Goal: Task Accomplishment & Management: Complete application form

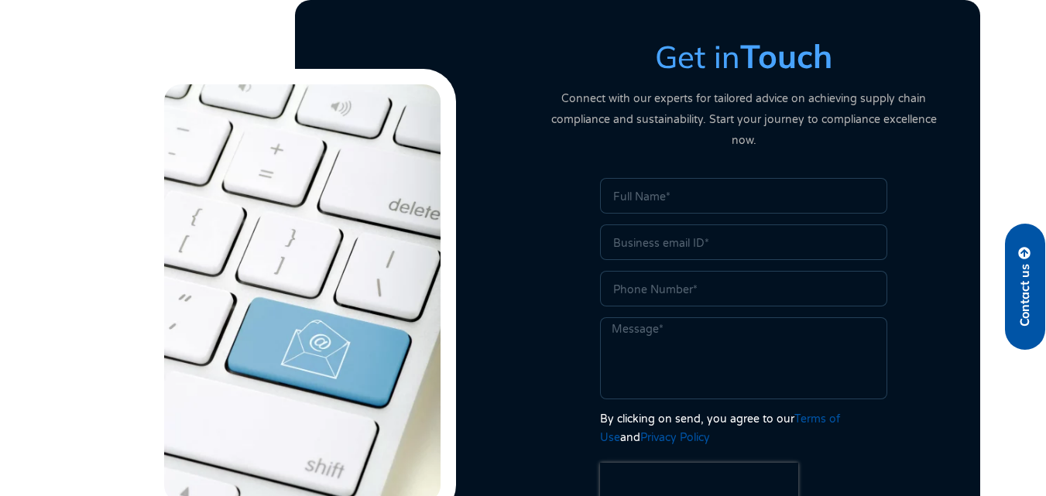
click at [631, 185] on input "Name" at bounding box center [743, 196] width 287 height 36
type input "[PERSON_NAME]"
type input "[PERSON_NAME][EMAIL_ADDRESS][DOMAIN_NAME]"
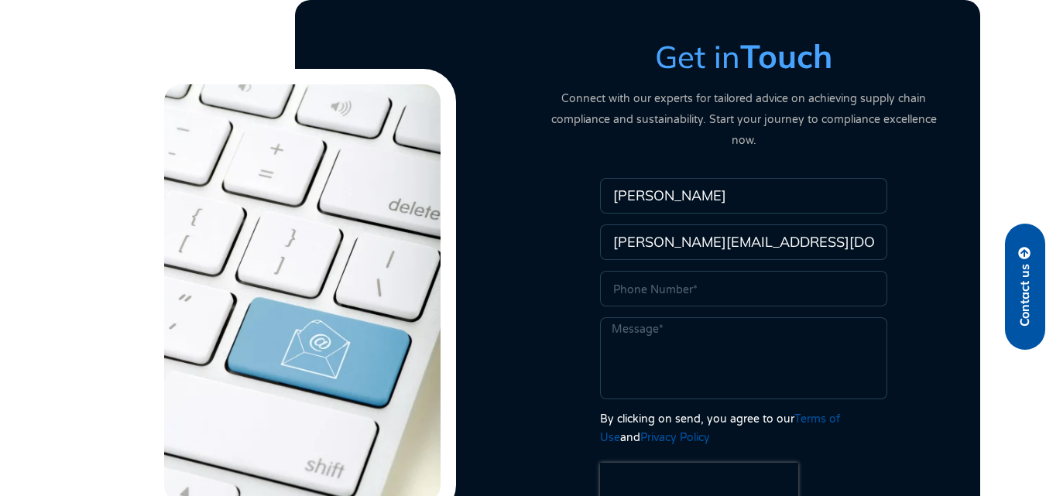
type input "8723287526"
click at [673, 319] on textarea "Message" at bounding box center [743, 358] width 287 height 82
paste textarea "Dear, I was in the area the other day and thought I'd offer you a complimentary…"
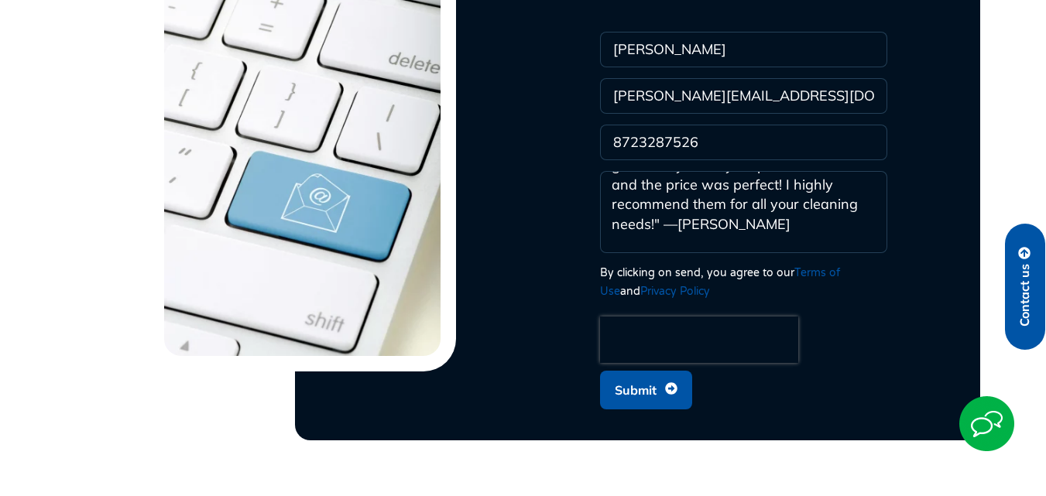
scroll to position [722, 0]
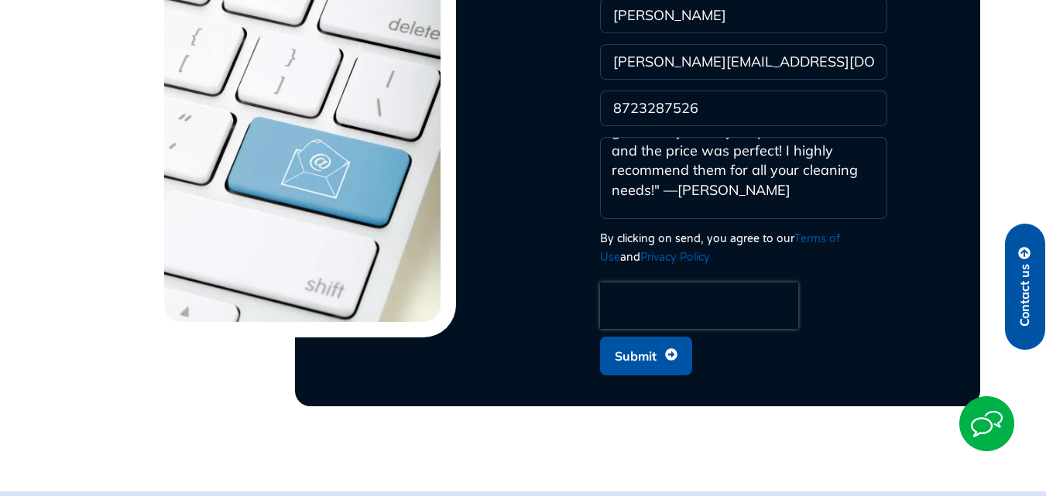
type textarea "Dear, I was in the area the other day and thought I'd offer you a complimentary…"
click at [636, 341] on span "Submit" at bounding box center [636, 355] width 42 height 29
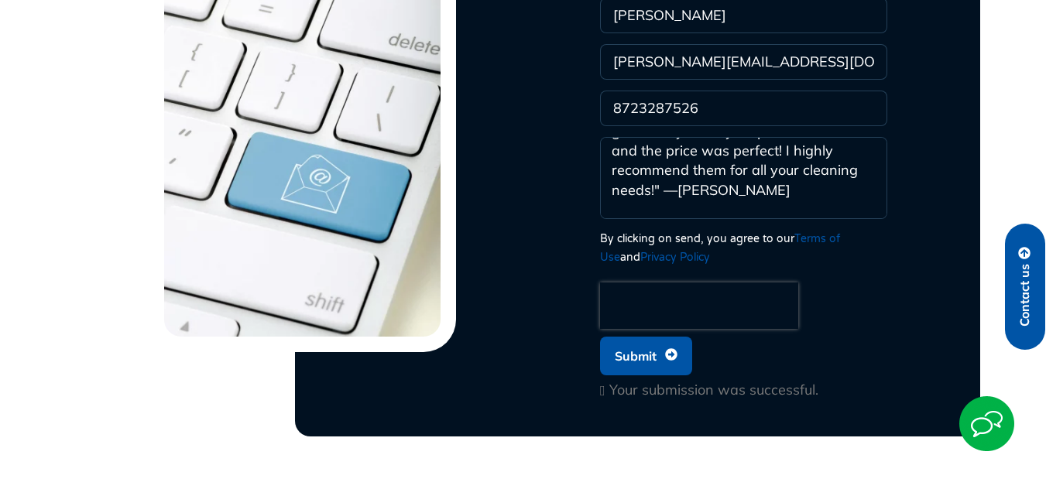
scroll to position [0, 0]
